Goal: Transaction & Acquisition: Download file/media

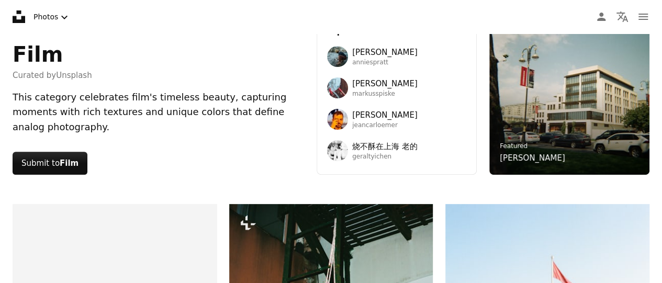
scroll to position [105, 0]
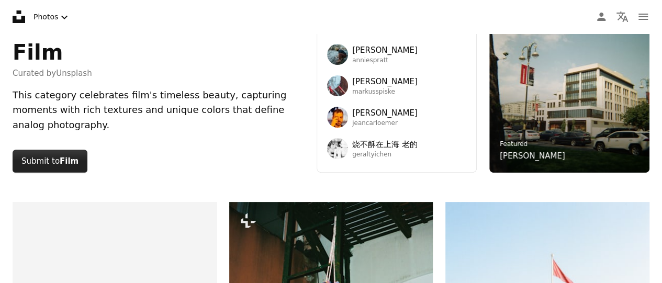
click at [56, 156] on button "Submit to Film" at bounding box center [50, 161] width 75 height 23
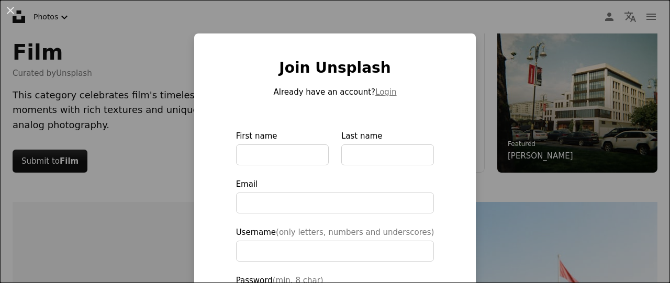
click at [177, 87] on div "An X shape Join Unsplash Already have an account? Login First name Last name Em…" at bounding box center [335, 141] width 670 height 283
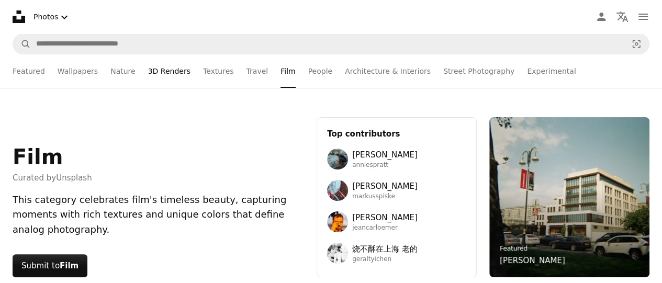
click at [172, 71] on link "3D Renders" at bounding box center [169, 71] width 42 height 34
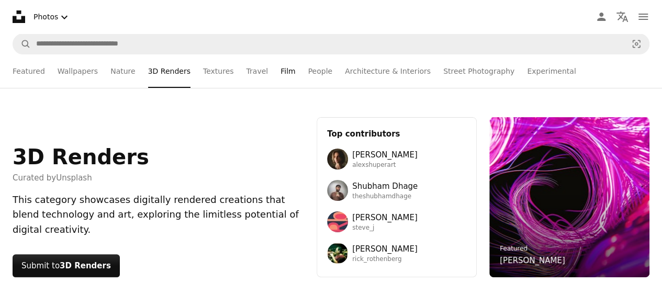
click at [281, 76] on link "Film" at bounding box center [288, 71] width 15 height 34
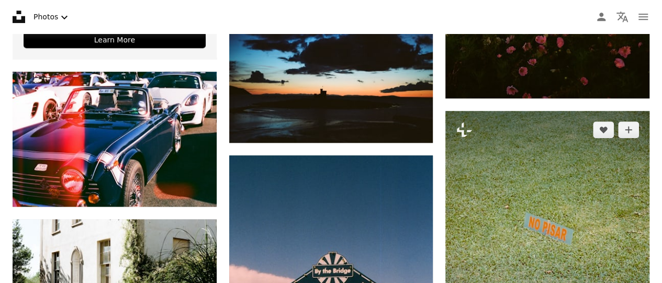
scroll to position [524, 0]
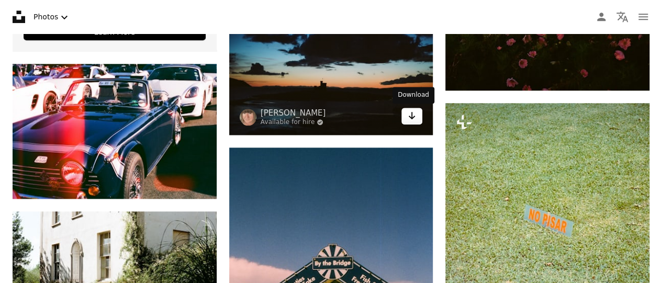
click at [414, 114] on icon "Arrow pointing down" at bounding box center [412, 115] width 8 height 13
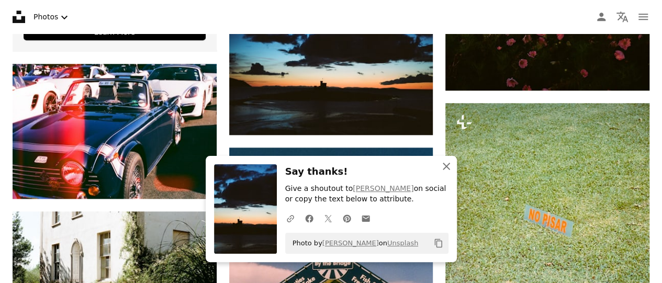
click at [440, 163] on icon "An X shape" at bounding box center [446, 166] width 13 height 13
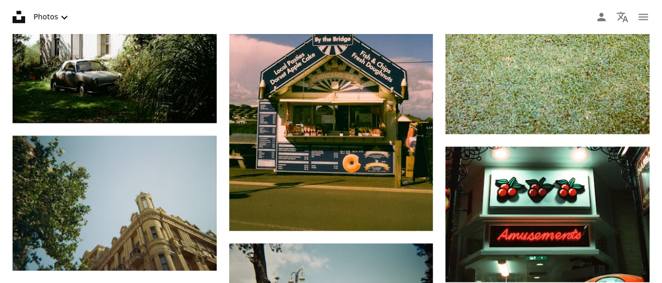
scroll to position [509, 0]
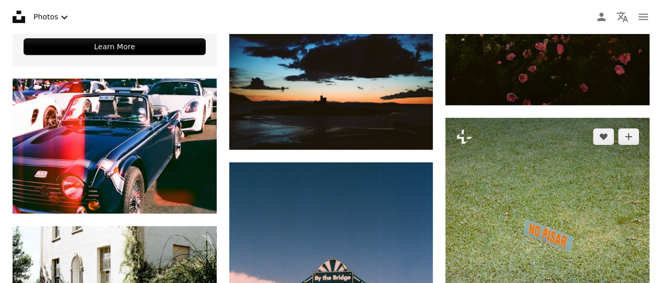
drag, startPoint x: 340, startPoint y: 115, endPoint x: 591, endPoint y: 158, distance: 254.4
drag, startPoint x: 591, startPoint y: 158, endPoint x: 576, endPoint y: 183, distance: 29.1
click at [576, 183] on img at bounding box center [548, 245] width 204 height 255
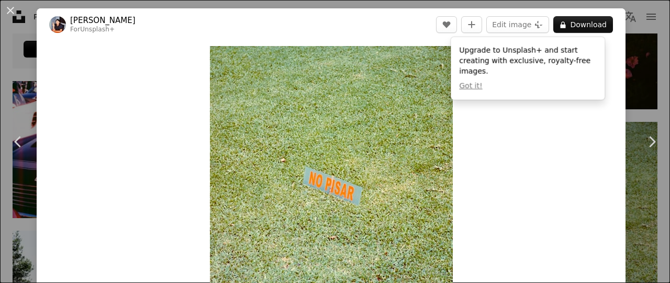
click at [640, 43] on div "An X shape Chevron left Chevron right [PERSON_NAME] For Unsplash+ A heart A plu…" at bounding box center [335, 141] width 670 height 283
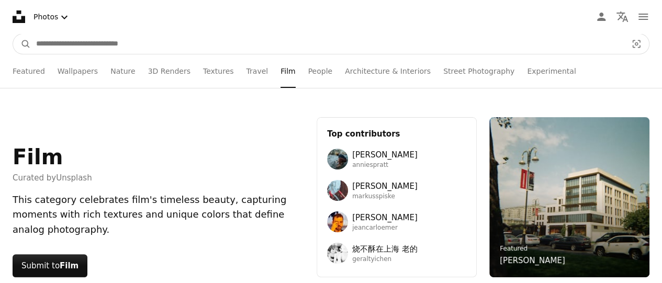
click at [112, 45] on input "Find visuals sitewide" at bounding box center [327, 44] width 593 height 20
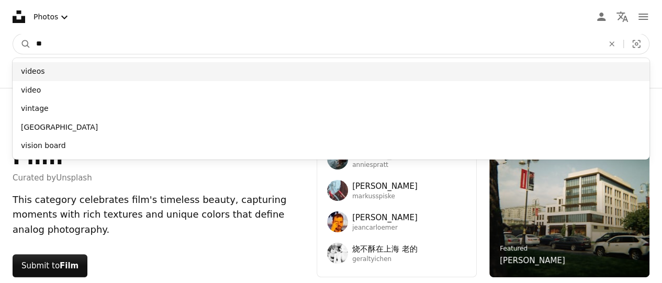
type input "**"
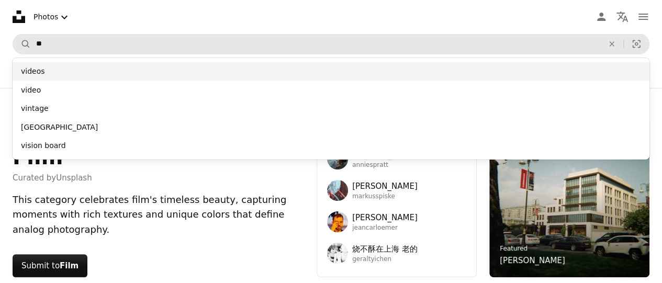
click at [40, 73] on div "videos" at bounding box center [331, 71] width 637 height 19
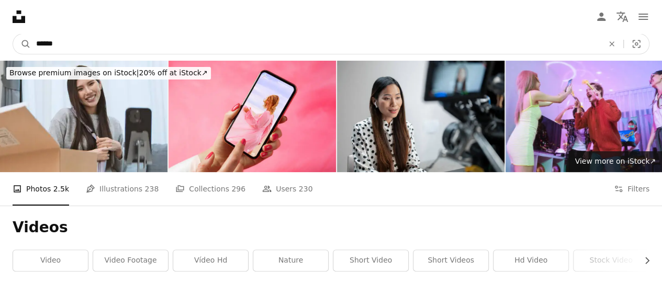
click at [159, 50] on input "******" at bounding box center [316, 44] width 570 height 20
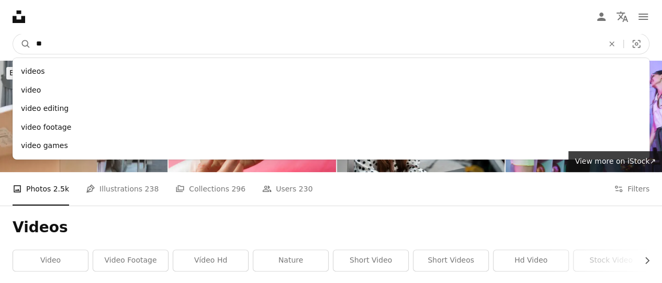
type input "*"
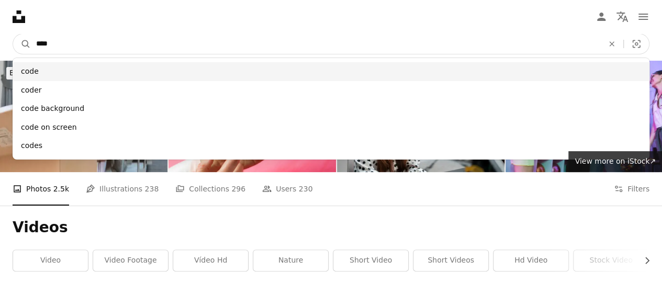
type input "****"
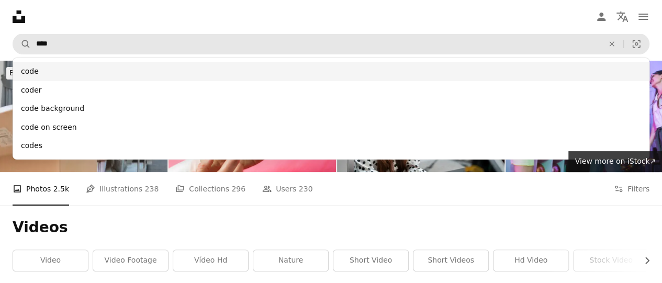
click at [106, 65] on div "code" at bounding box center [331, 71] width 637 height 19
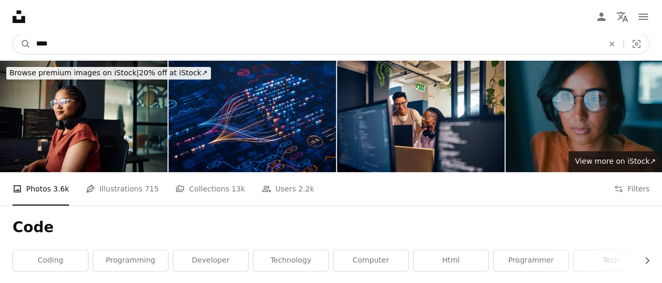
click at [103, 41] on input "****" at bounding box center [316, 44] width 570 height 20
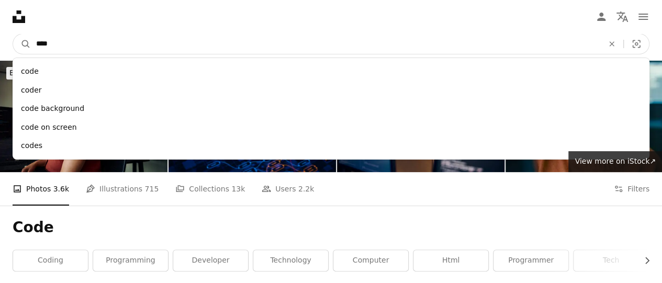
type input "*****"
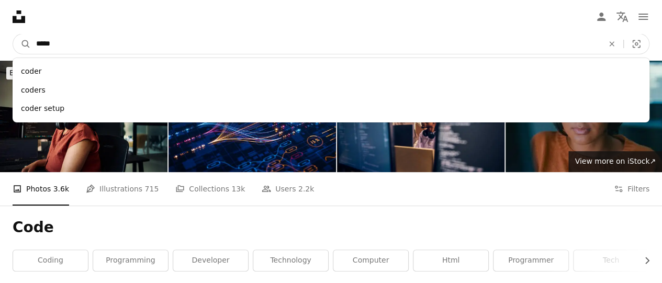
click button "A magnifying glass" at bounding box center [22, 44] width 18 height 20
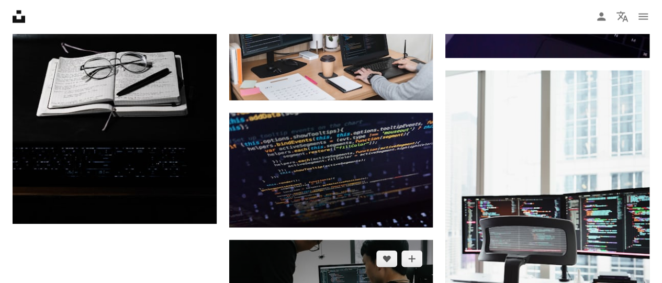
scroll to position [1247, 0]
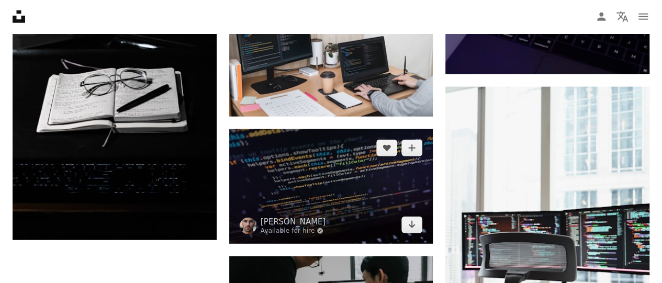
click at [331, 161] on img at bounding box center [331, 186] width 204 height 115
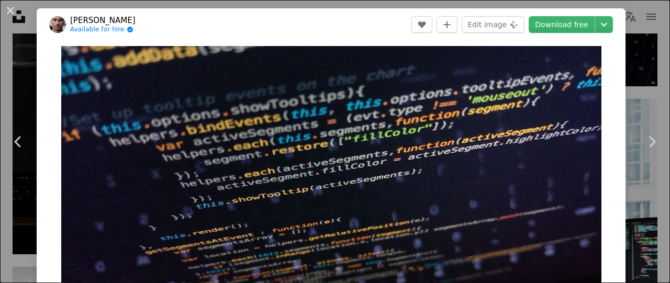
click at [624, 47] on div "An X shape Chevron left Chevron right [PERSON_NAME] Available for hire A checkm…" at bounding box center [335, 141] width 670 height 283
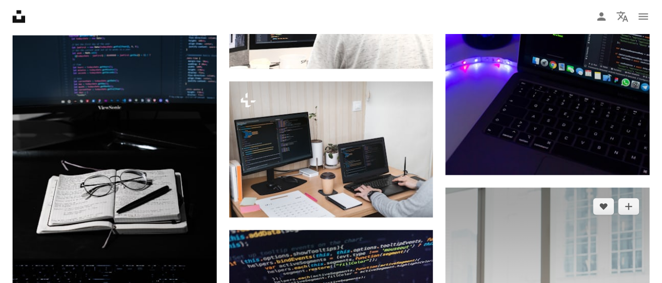
scroll to position [1142, 0]
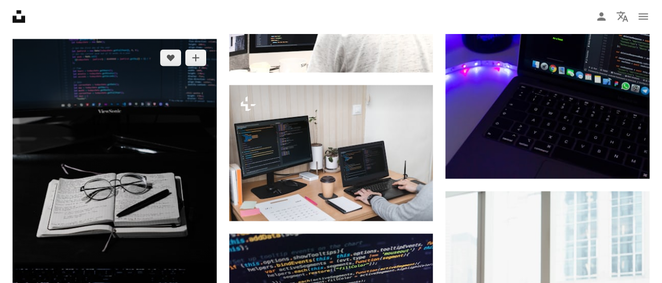
click at [143, 184] on img at bounding box center [115, 192] width 204 height 306
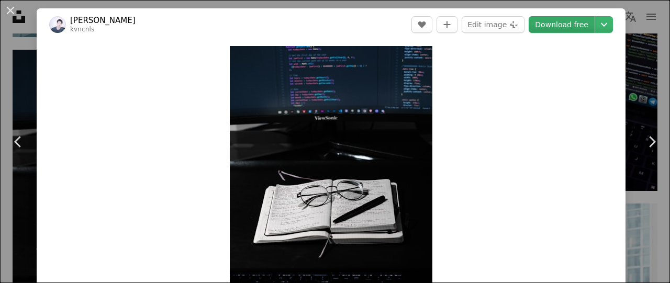
click at [538, 24] on link "Download free" at bounding box center [562, 24] width 66 height 17
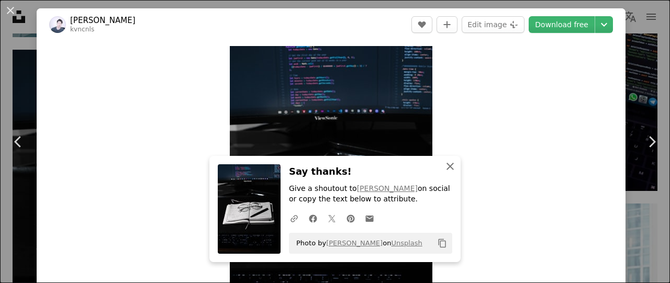
click at [445, 163] on icon "An X shape" at bounding box center [450, 166] width 13 height 13
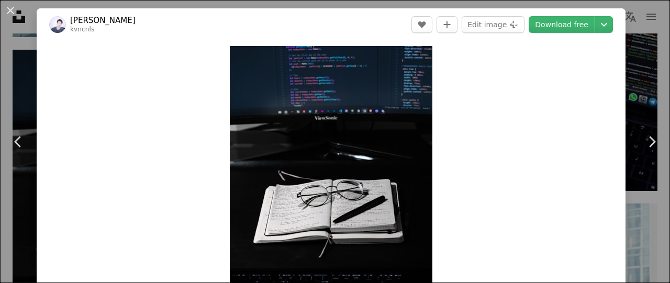
click at [622, 43] on div "An X shape Chevron left Chevron right [PERSON_NAME] kvncnls A heart A plus sign…" at bounding box center [335, 141] width 670 height 283
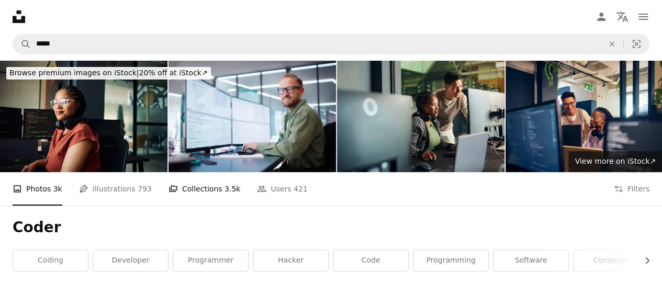
click at [178, 187] on link "A stack of folders Collections 3.5k" at bounding box center [205, 189] width 72 height 34
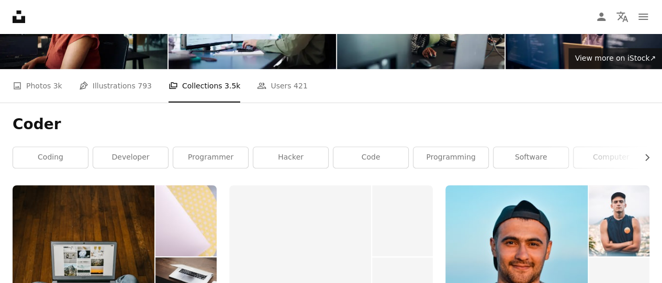
scroll to position [105, 0]
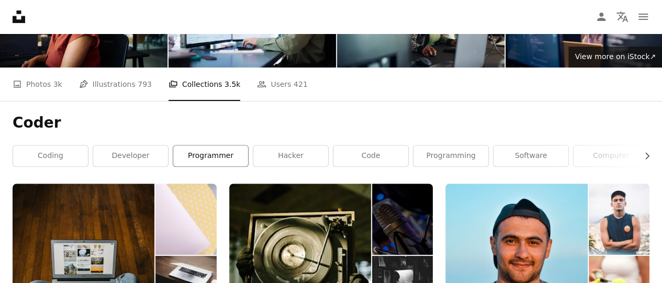
click at [191, 160] on link "programmer" at bounding box center [210, 156] width 75 height 21
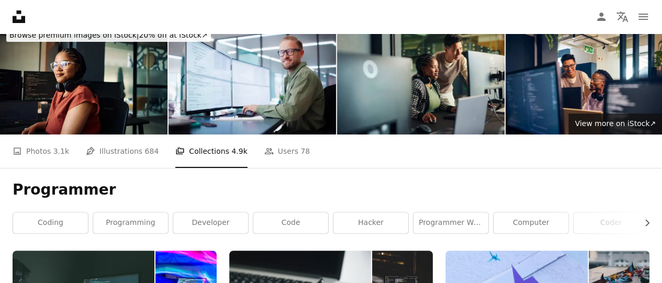
scroll to position [52, 0]
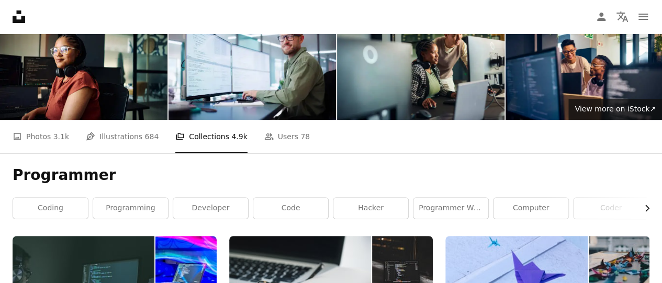
click at [643, 206] on icon "Chevron right" at bounding box center [647, 208] width 10 height 10
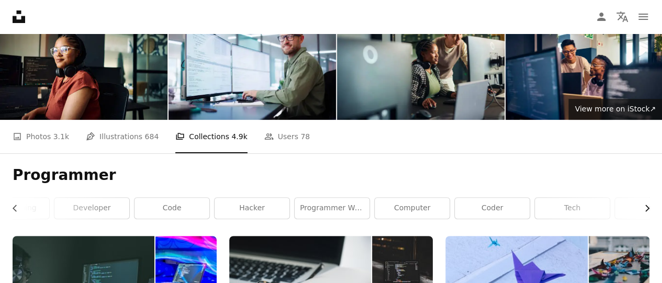
scroll to position [0, 157]
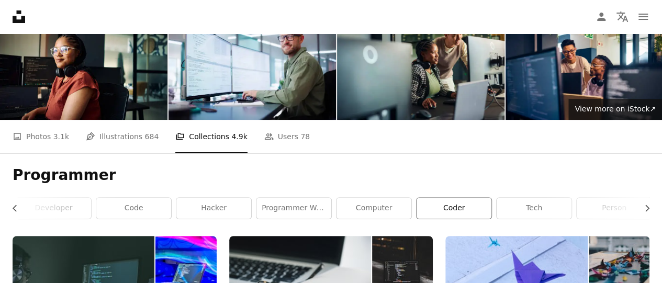
click at [442, 210] on link "coder" at bounding box center [454, 208] width 75 height 21
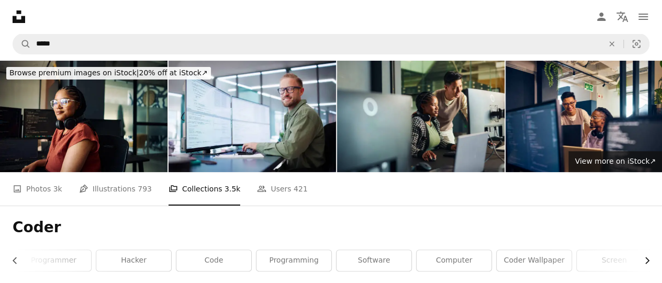
click at [652, 260] on icon "Chevron right" at bounding box center [647, 261] width 10 height 10
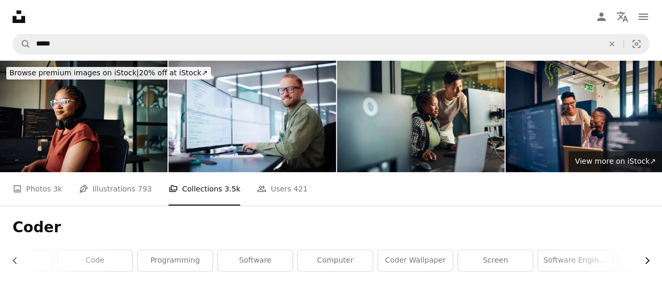
scroll to position [0, 314]
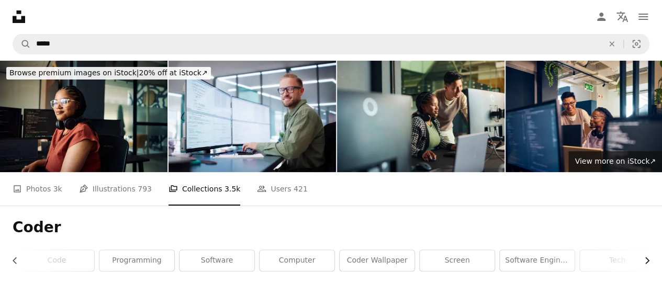
click at [652, 260] on icon "Chevron right" at bounding box center [647, 261] width 10 height 10
click at [19, 260] on icon "Chevron left" at bounding box center [15, 261] width 10 height 10
click at [18, 259] on icon "Chevron left" at bounding box center [15, 261] width 10 height 10
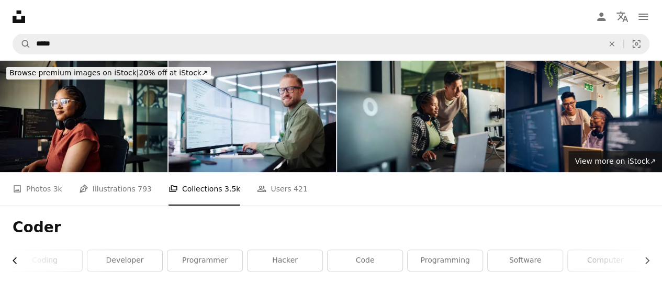
click at [18, 257] on icon "Chevron left" at bounding box center [15, 261] width 10 height 10
click at [125, 263] on link "developer" at bounding box center [130, 260] width 75 height 21
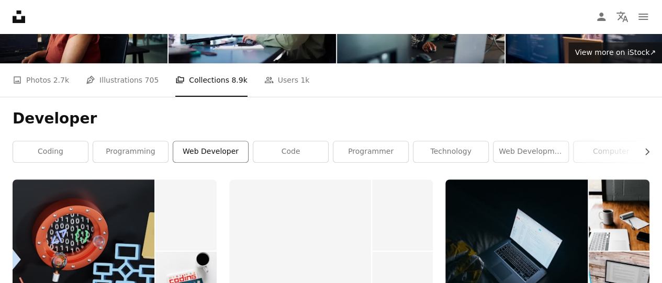
scroll to position [105, 0]
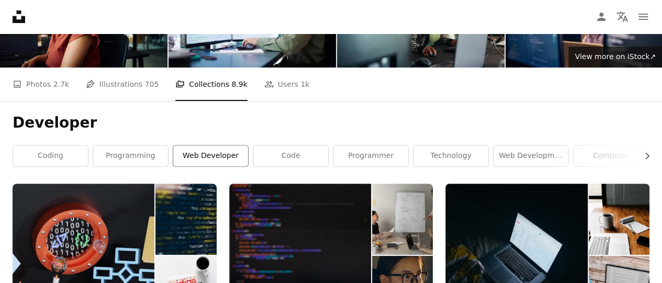
click at [190, 159] on link "web developer" at bounding box center [210, 156] width 75 height 21
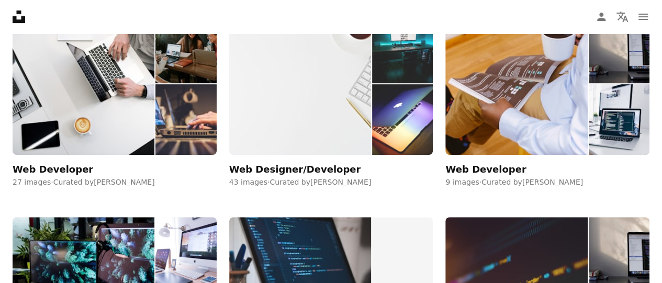
scroll to position [262, 0]
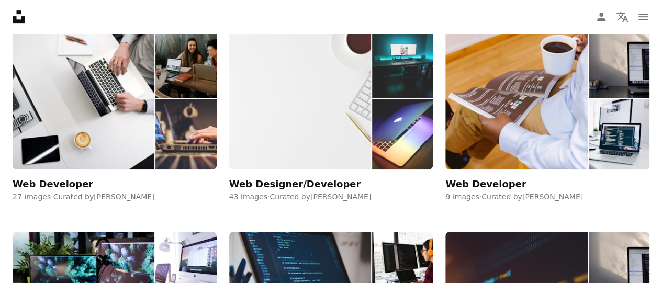
click at [289, 181] on div "Web Designer/Developer" at bounding box center [295, 184] width 132 height 13
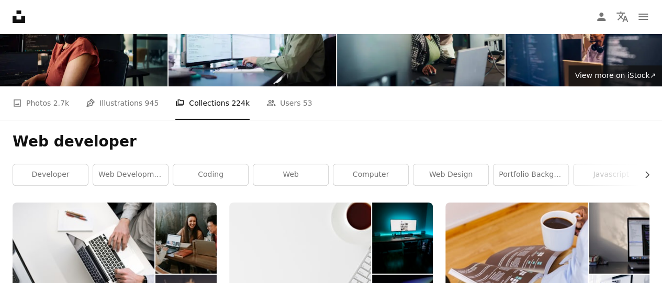
scroll to position [52, 0]
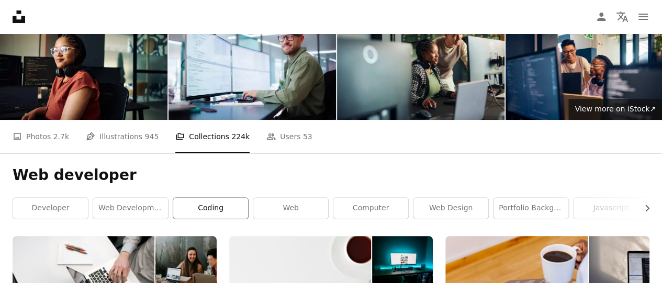
click at [215, 209] on link "coding" at bounding box center [210, 208] width 75 height 21
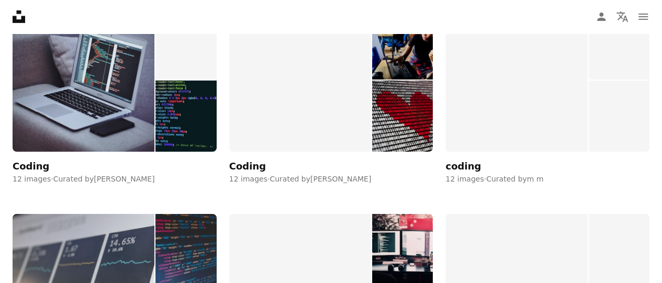
scroll to position [3770, 0]
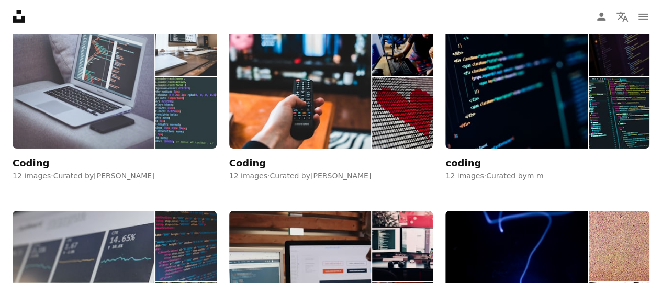
click at [23, 158] on div "Coding" at bounding box center [31, 163] width 37 height 13
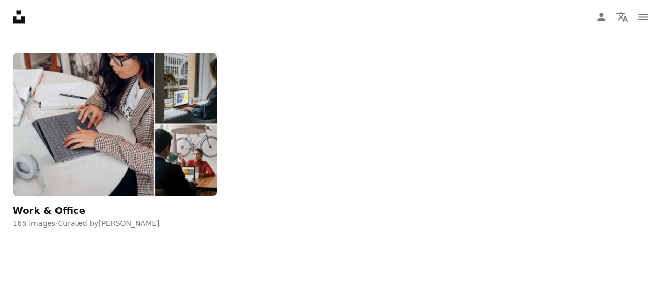
scroll to position [52, 0]
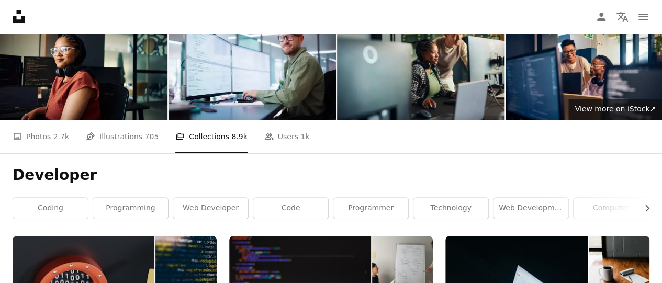
scroll to position [105, 0]
